Goal: Task Accomplishment & Management: Check status

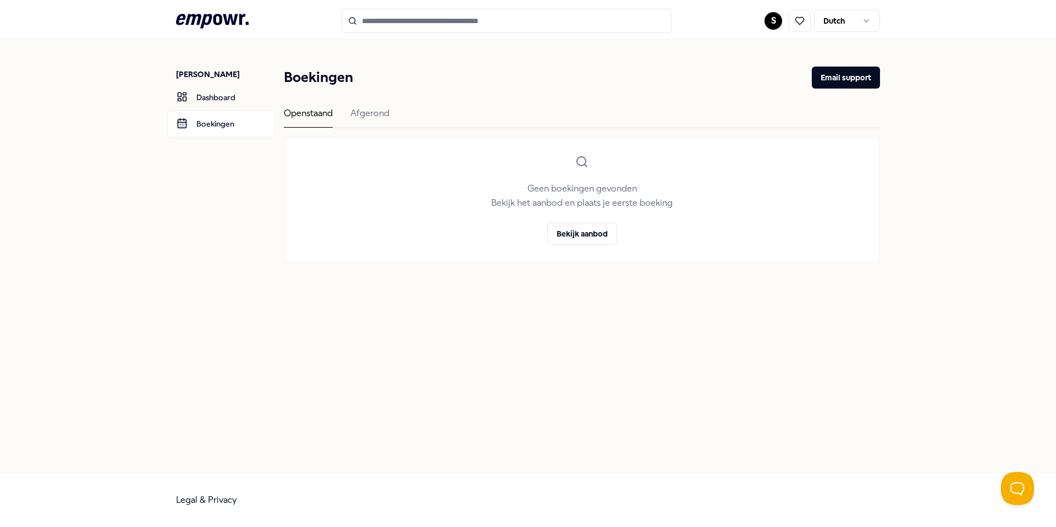
click at [773, 19] on html ".empowr-logo_svg__cls-1{fill:#03032f} S Dutch [PERSON_NAME] Dashboard Boekingen…" at bounding box center [528, 263] width 1056 height 527
click at [549, 71] on html ".empowr-logo_svg__cls-1{fill:#03032f} S Dutch [PERSON_NAME] Dashboard Boekingen…" at bounding box center [528, 263] width 1056 height 527
click at [379, 113] on div "Afgerond" at bounding box center [369, 116] width 39 height 21
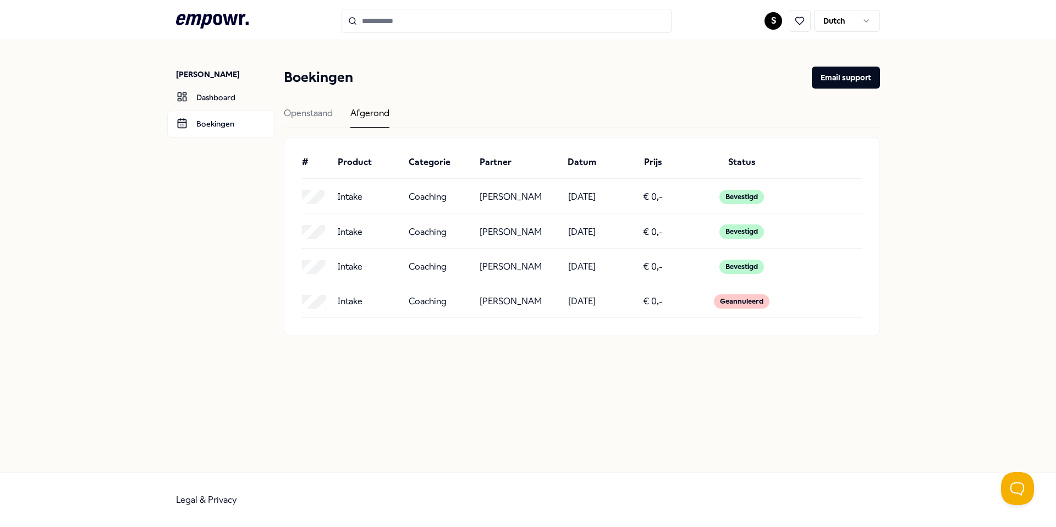
click at [459, 283] on div "Intake Coaching [PERSON_NAME] [DATE] € 0,- Bevestigd" at bounding box center [582, 270] width 560 height 26
click at [747, 274] on div "Bevestigd" at bounding box center [741, 267] width 45 height 14
click at [743, 239] on div "Bevestigd" at bounding box center [741, 231] width 45 height 14
click at [226, 100] on link "Dashboard" at bounding box center [221, 97] width 108 height 26
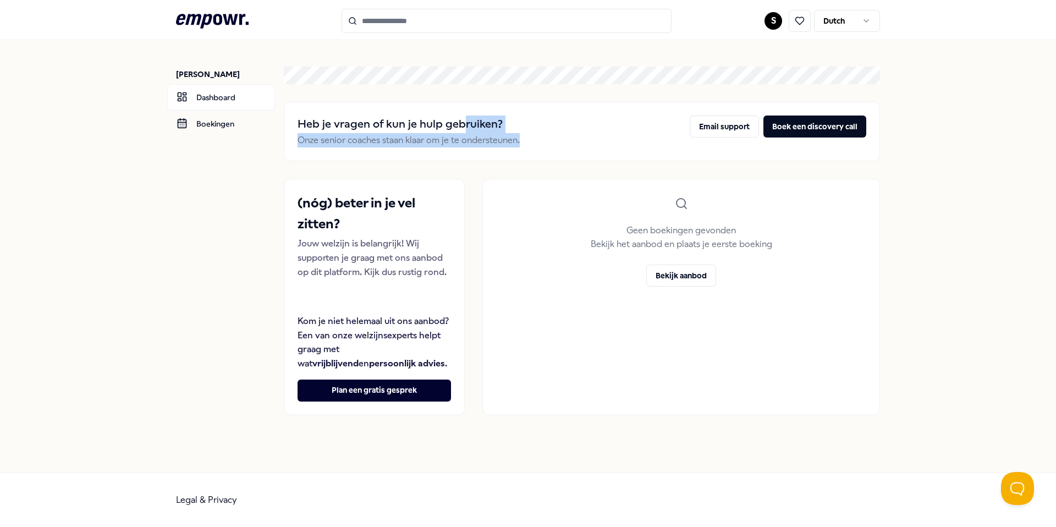
drag, startPoint x: 521, startPoint y: 133, endPoint x: 551, endPoint y: 144, distance: 31.9
click at [551, 144] on div "Heb je vragen of kun je hulp gebruiken? Onze senior coaches staan klaar om je t…" at bounding box center [582, 132] width 569 height 32
click at [415, 20] on input "Search for products, categories or subcategories" at bounding box center [507, 21] width 330 height 24
click at [415, 24] on input "Search for products, categories or subcategories" at bounding box center [507, 21] width 330 height 24
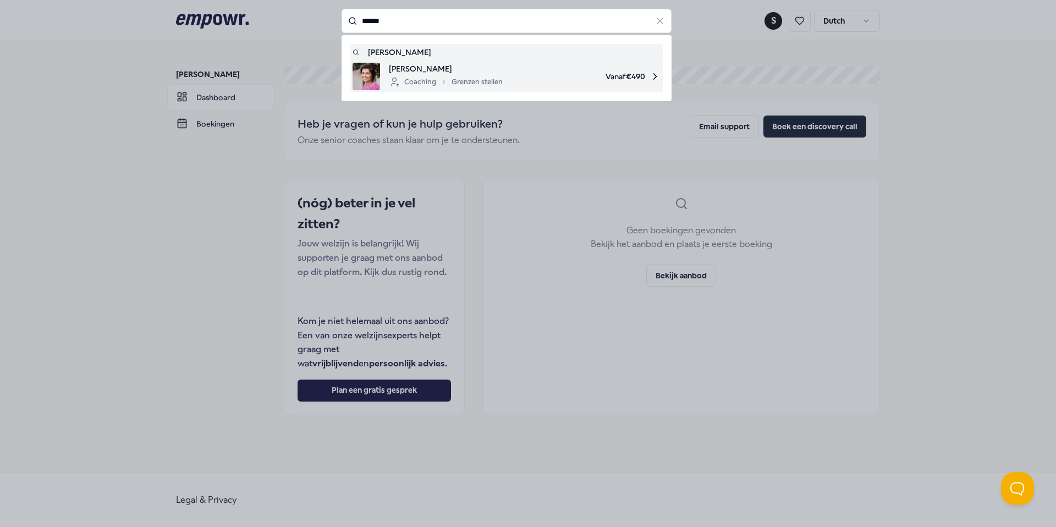
click at [487, 80] on div "Coaching Grenzen stellen" at bounding box center [446, 81] width 114 height 13
type input "******"
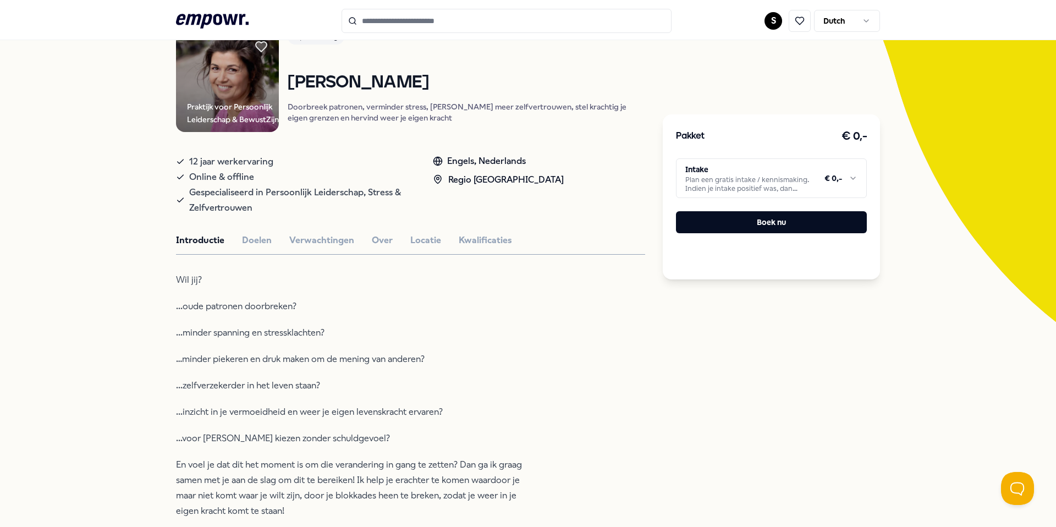
scroll to position [91, 0]
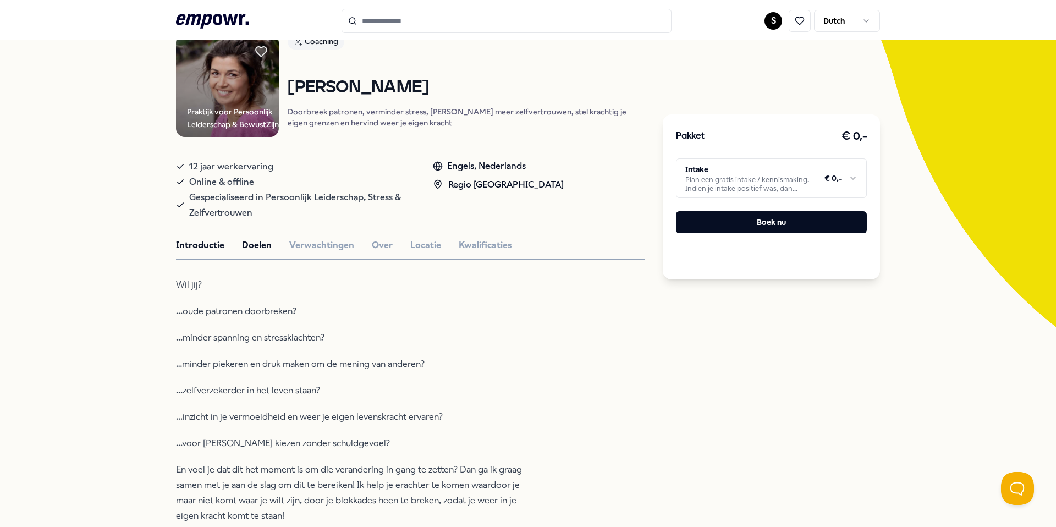
click at [262, 251] on button "Doelen" at bounding box center [257, 245] width 30 height 14
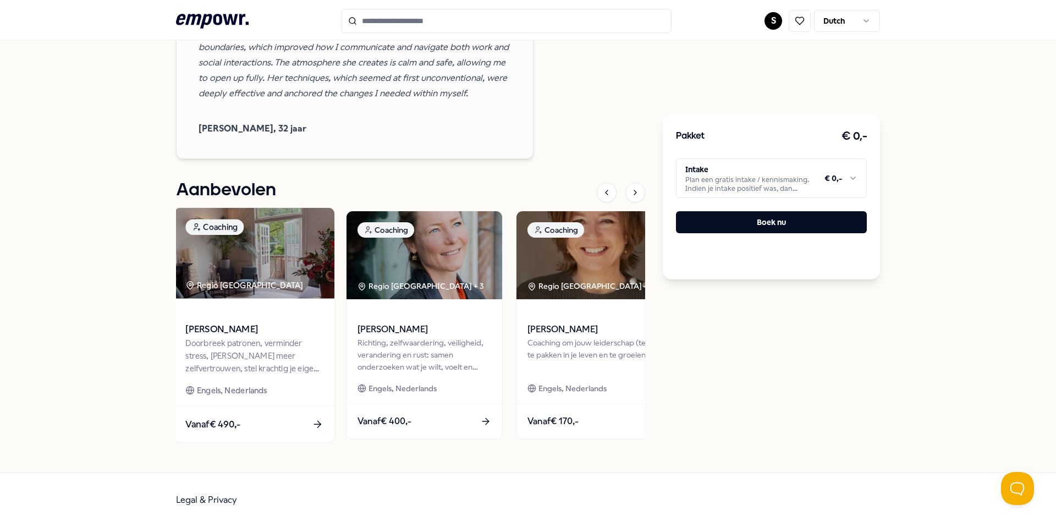
scroll to position [1687, 0]
click at [254, 358] on div "Doorbreek patronen, verminder stress, [PERSON_NAME] meer zelfvertrouwen, stel k…" at bounding box center [254, 356] width 138 height 38
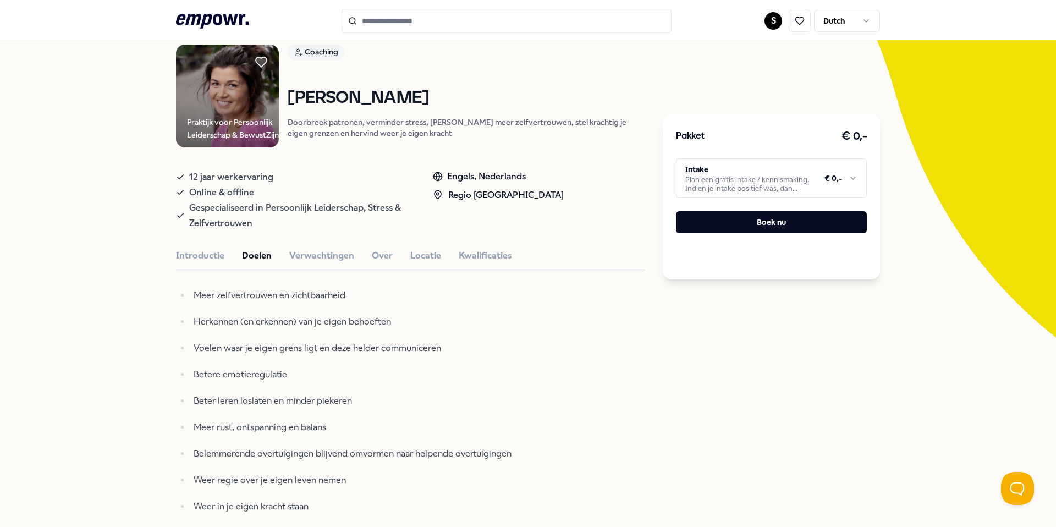
scroll to position [0, 0]
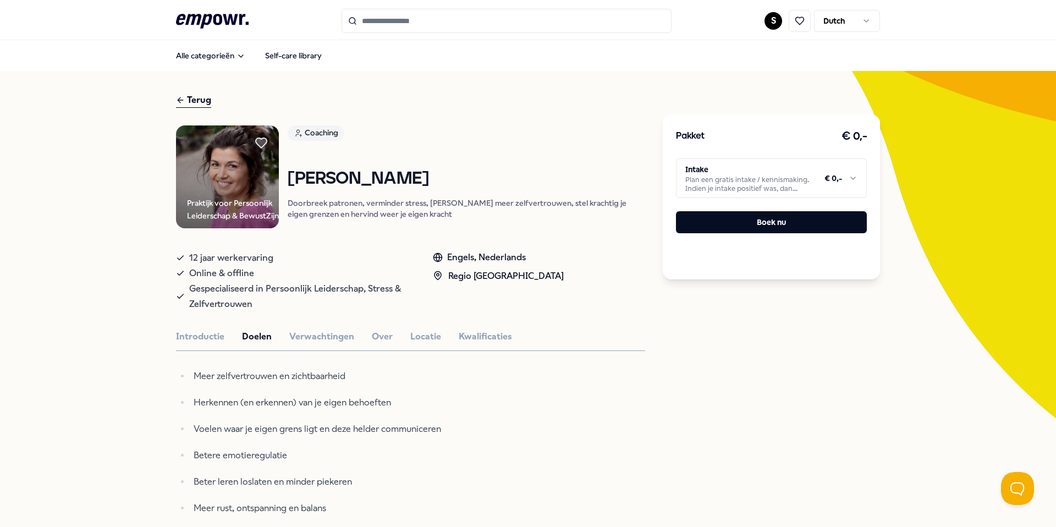
click at [205, 17] on icon at bounding box center [212, 21] width 73 height 14
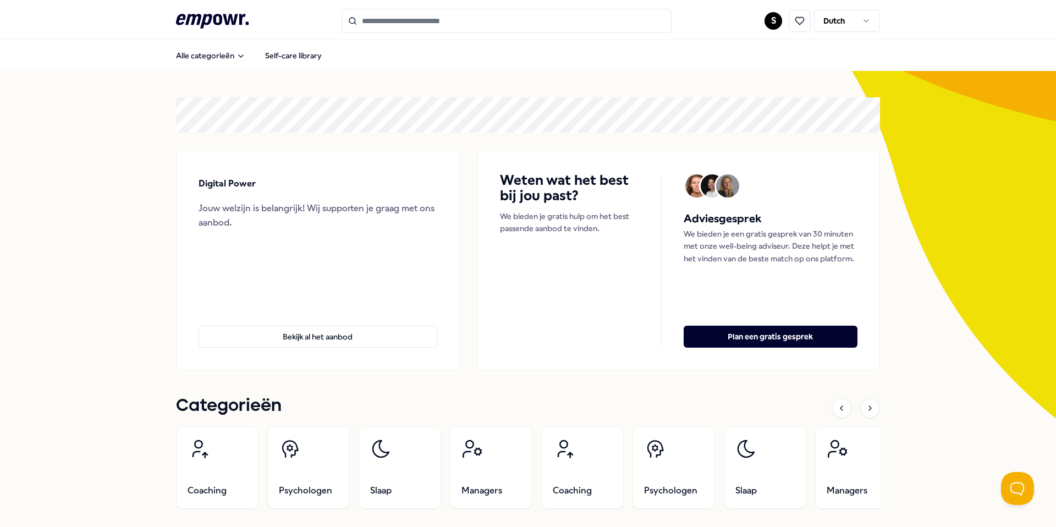
click at [765, 20] on html ".empowr-logo_svg__cls-1{fill:#03032f} S Dutch Alle categorieën Self-care librar…" at bounding box center [528, 263] width 1056 height 527
click at [755, 59] on div "Dashboard" at bounding box center [769, 57] width 109 height 32
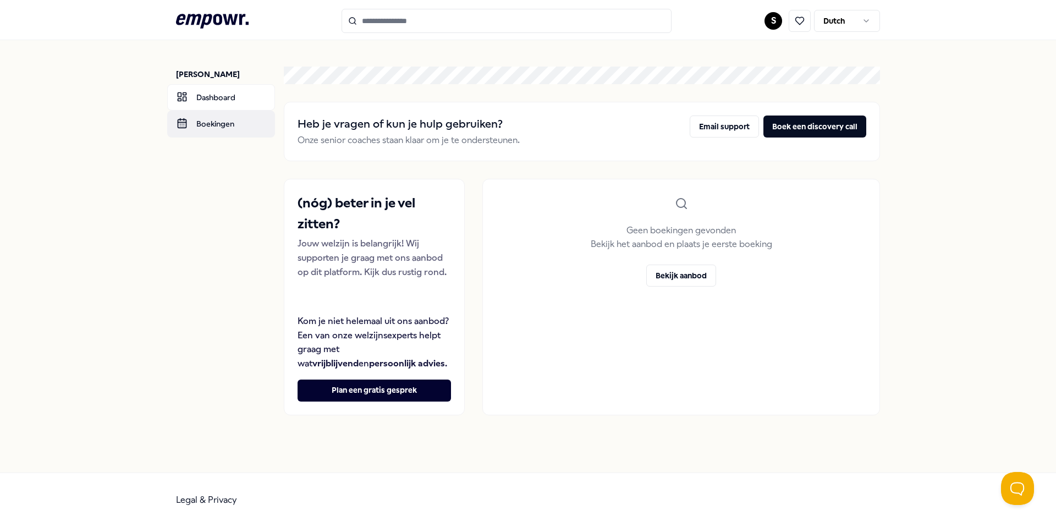
click at [216, 123] on link "Boekingen" at bounding box center [221, 124] width 108 height 26
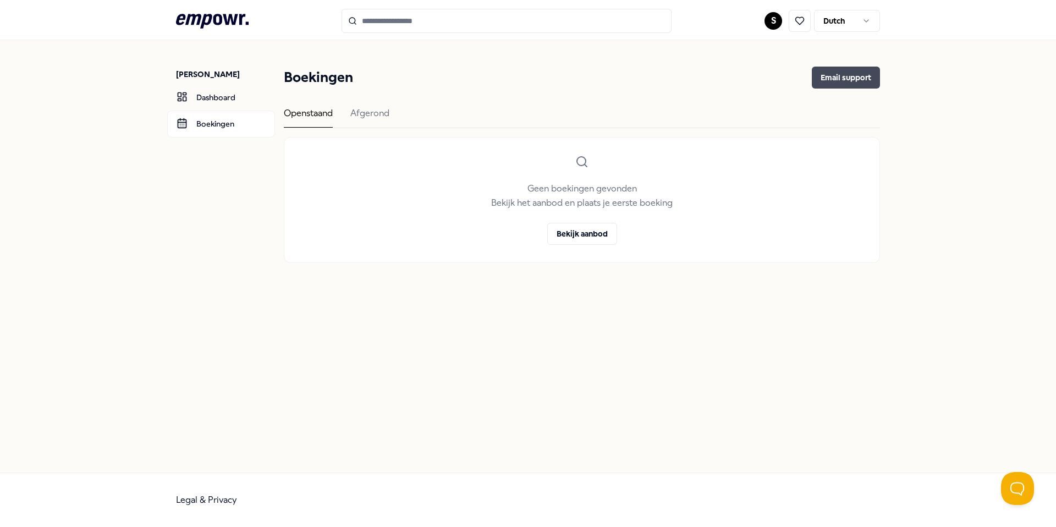
click at [843, 78] on button "Email support" at bounding box center [846, 78] width 68 height 22
click at [375, 113] on div "Afgerond" at bounding box center [369, 116] width 39 height 21
